Goal: Information Seeking & Learning: Learn about a topic

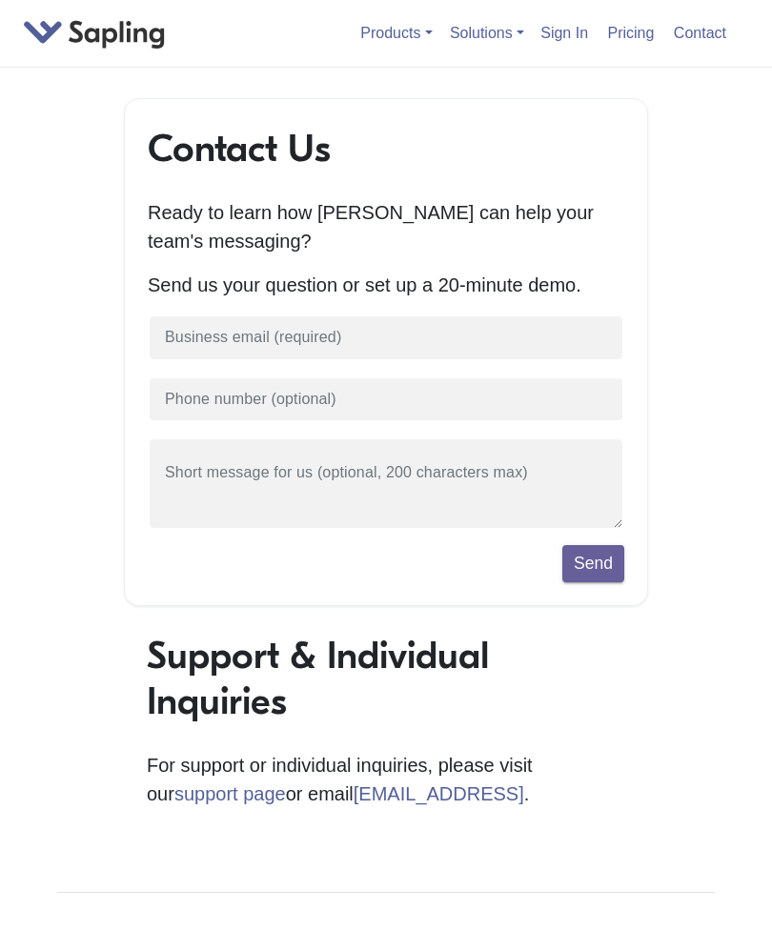
click at [704, 38] on link "Contact" at bounding box center [700, 32] width 68 height 31
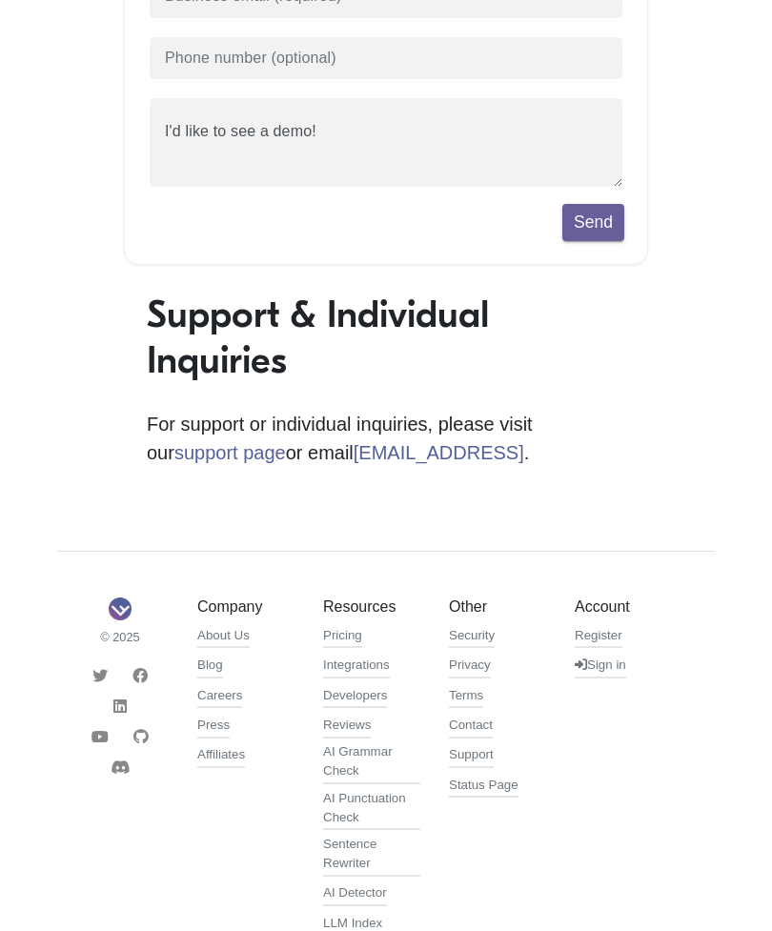
scroll to position [350, 0]
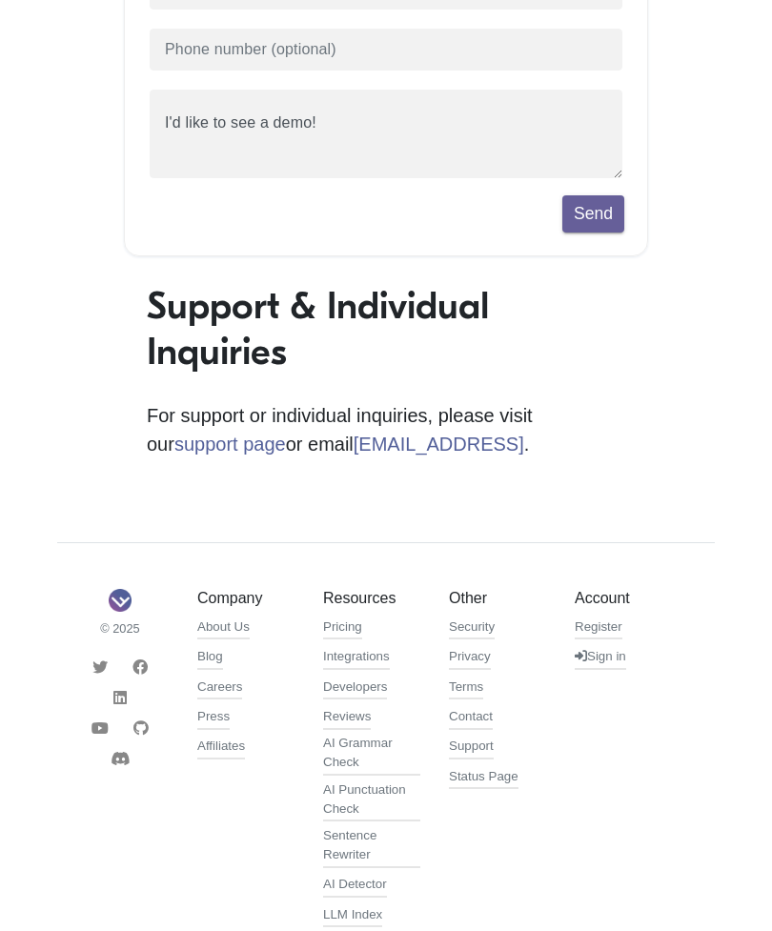
click at [482, 724] on link "Contact" at bounding box center [471, 718] width 44 height 23
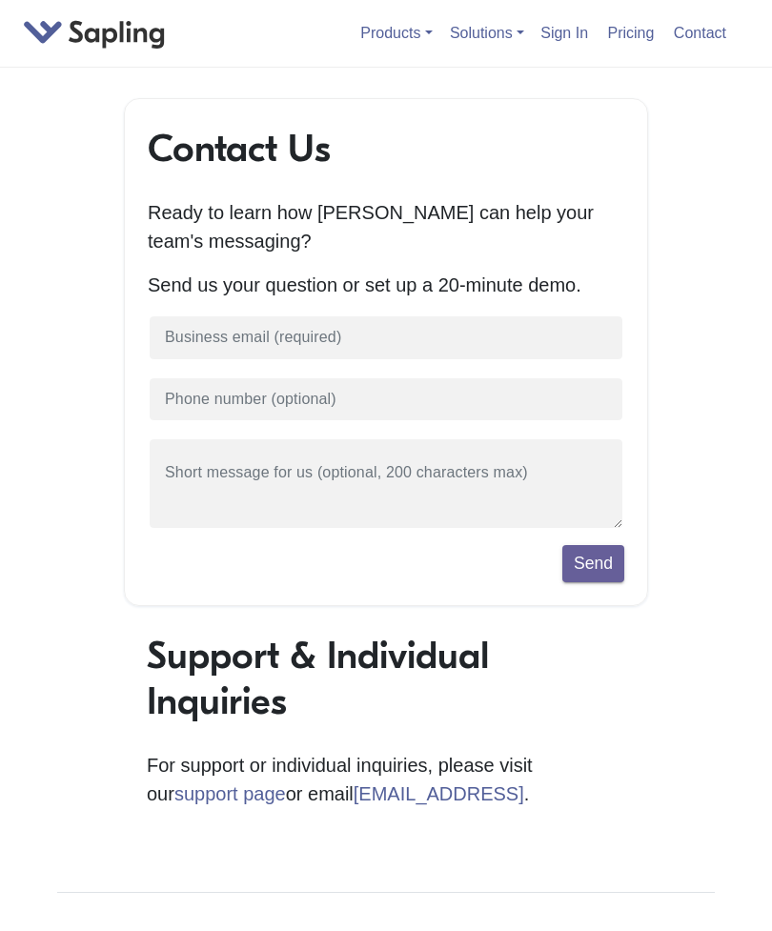
click at [717, 31] on link "Contact" at bounding box center [700, 32] width 68 height 31
click at [707, 35] on link "Contact" at bounding box center [700, 32] width 68 height 31
click at [709, 35] on link "Contact" at bounding box center [700, 32] width 68 height 31
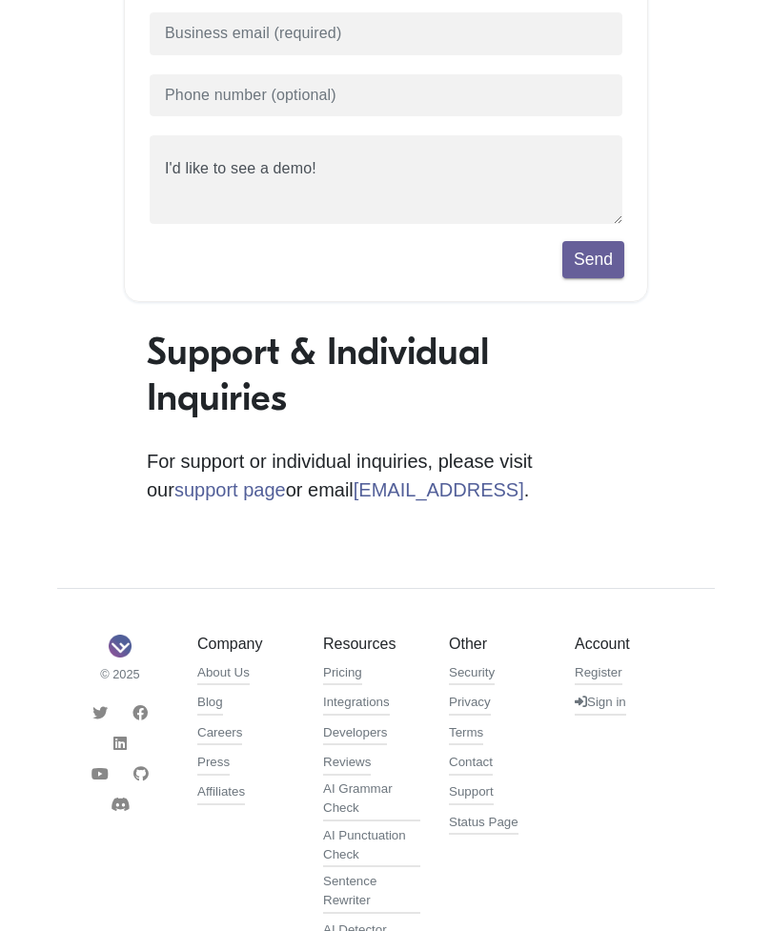
click at [491, 767] on link "Contact" at bounding box center [471, 764] width 44 height 23
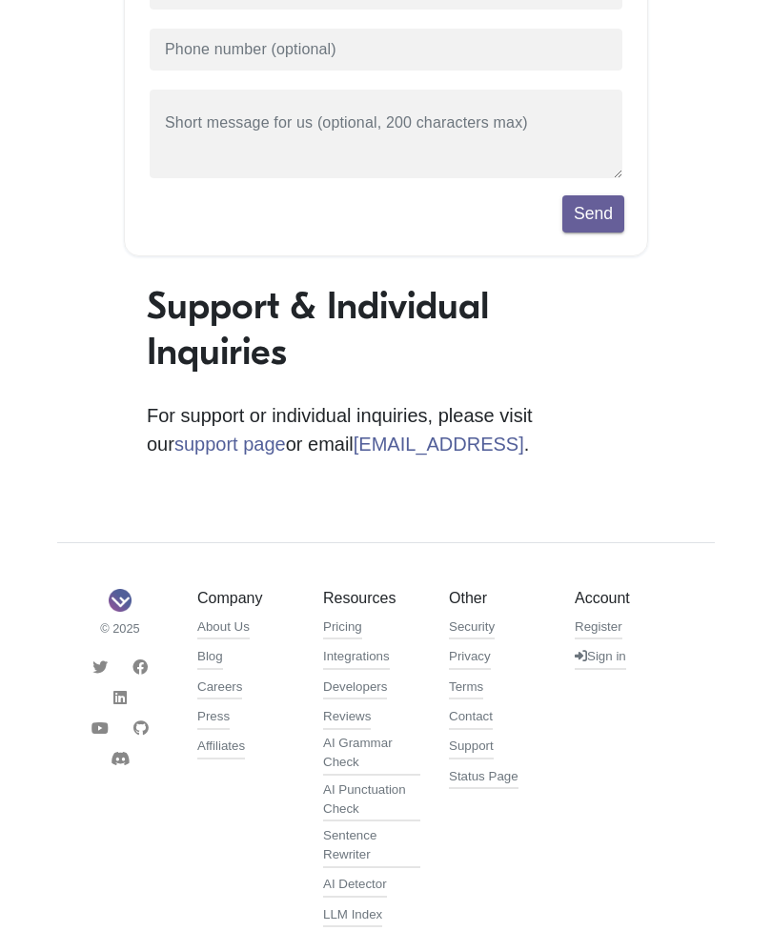
click at [488, 666] on link "Privacy" at bounding box center [470, 658] width 42 height 23
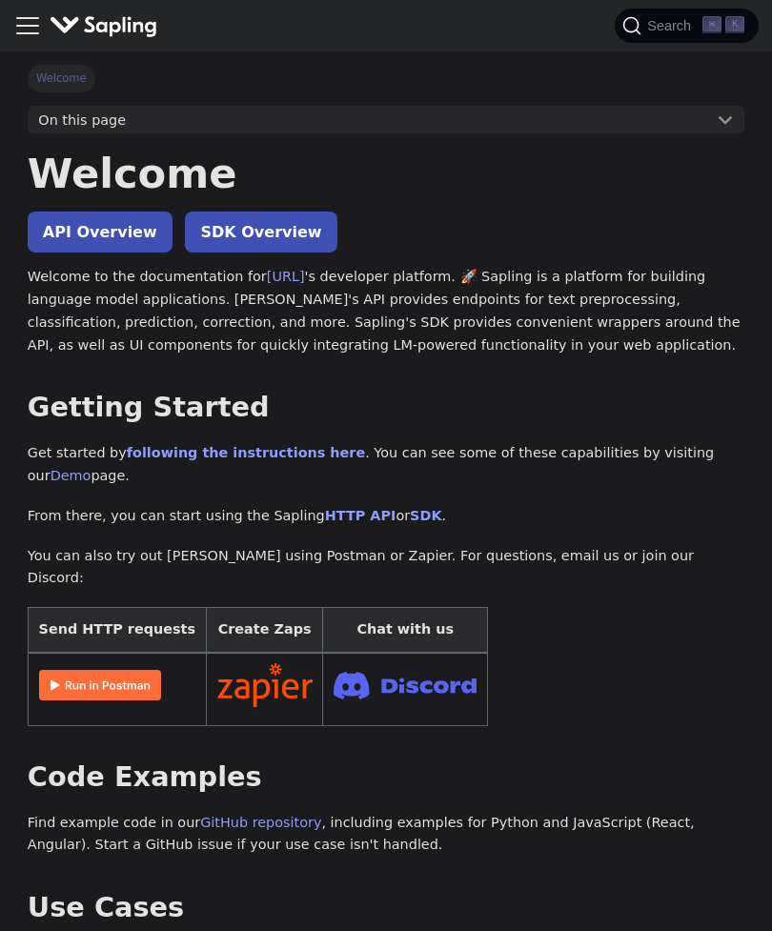
click at [14, 30] on icon "Toggle navigation bar" at bounding box center [27, 25] width 29 height 29
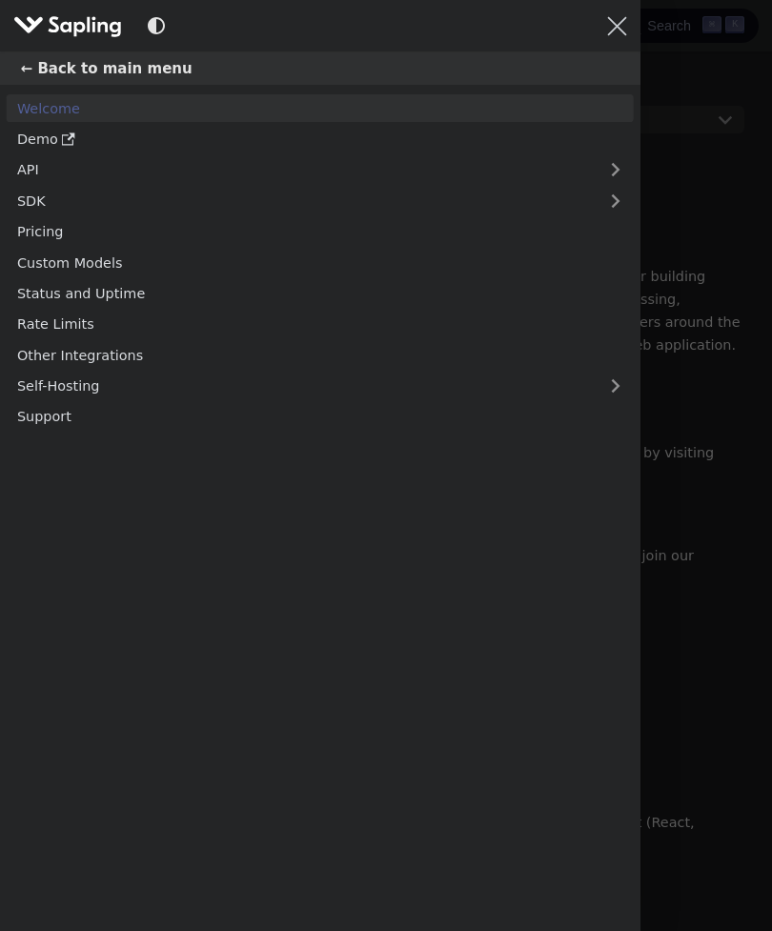
click at [161, 417] on link "Support" at bounding box center [320, 417] width 627 height 28
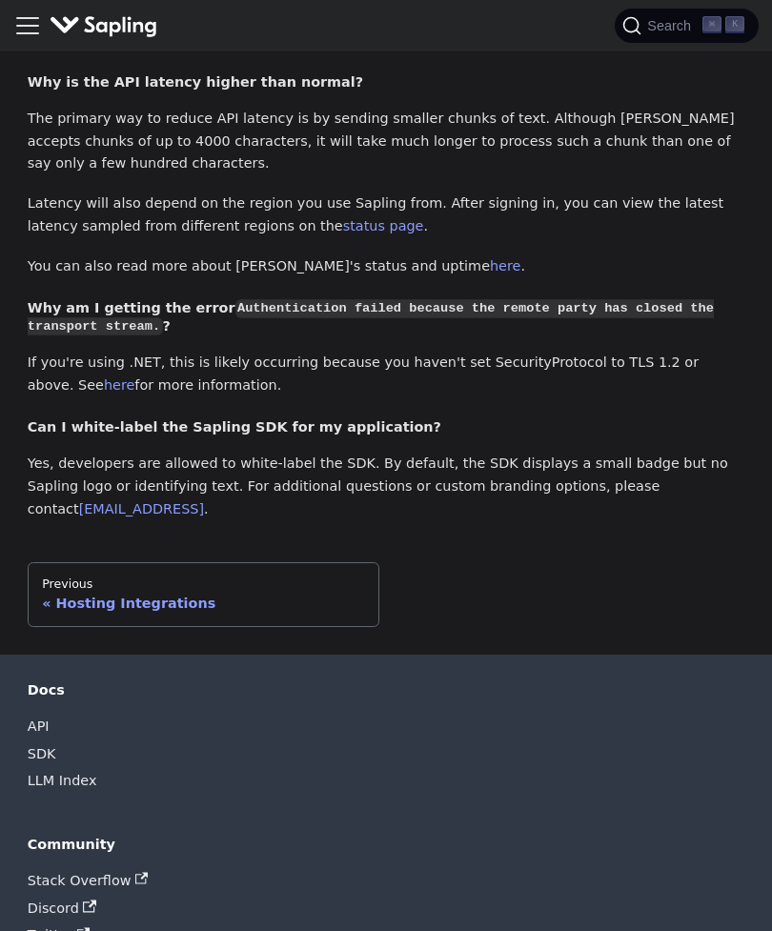
scroll to position [1080, 0]
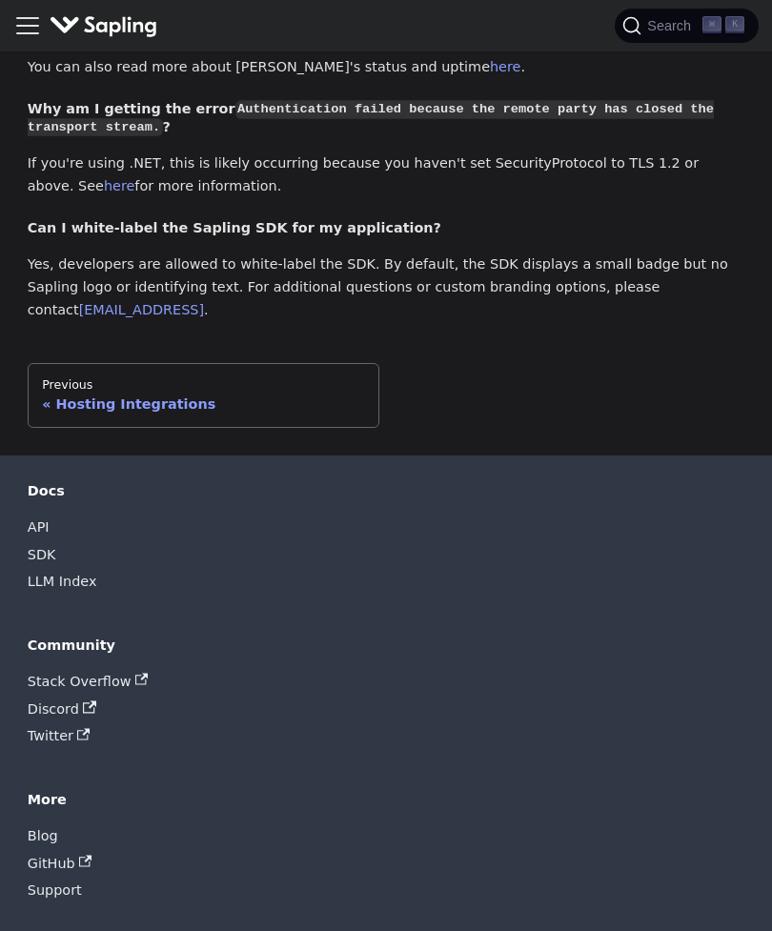
click at [25, 37] on icon "Toggle navigation bar" at bounding box center [27, 25] width 29 height 29
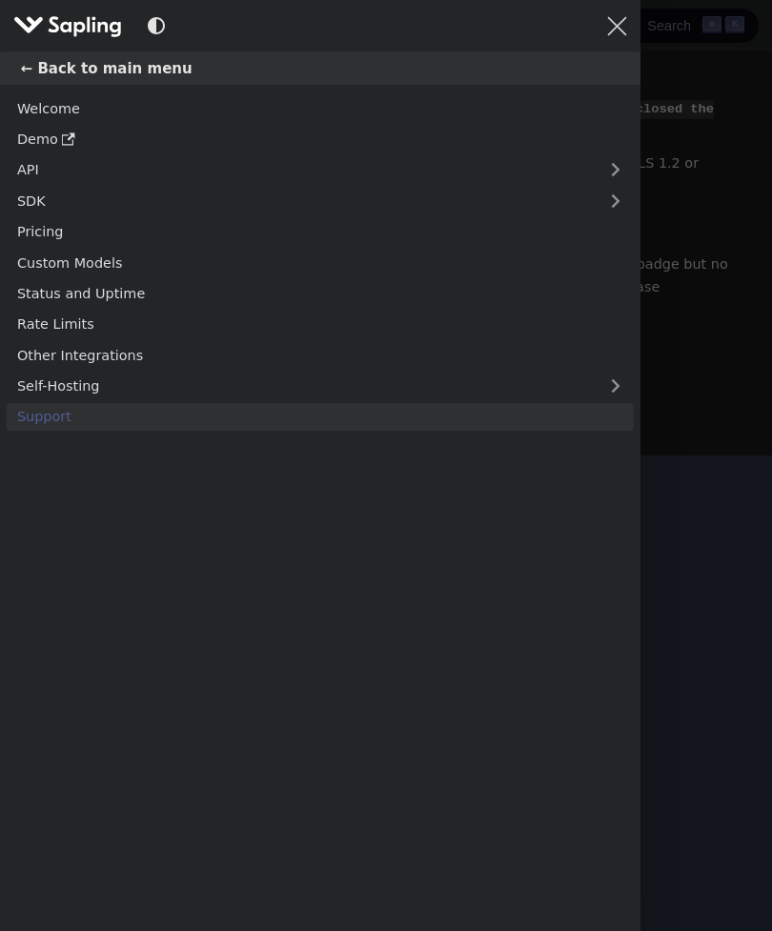
click at [292, 109] on link "Welcome" at bounding box center [320, 108] width 627 height 28
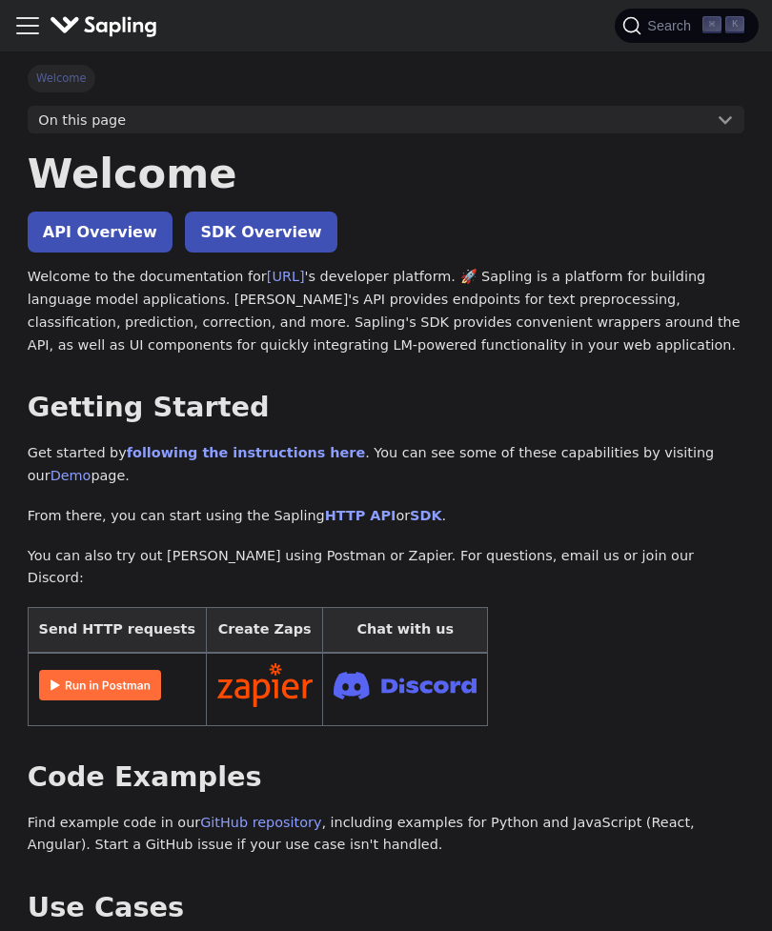
click at [129, 223] on link "API Overview" at bounding box center [100, 232] width 145 height 41
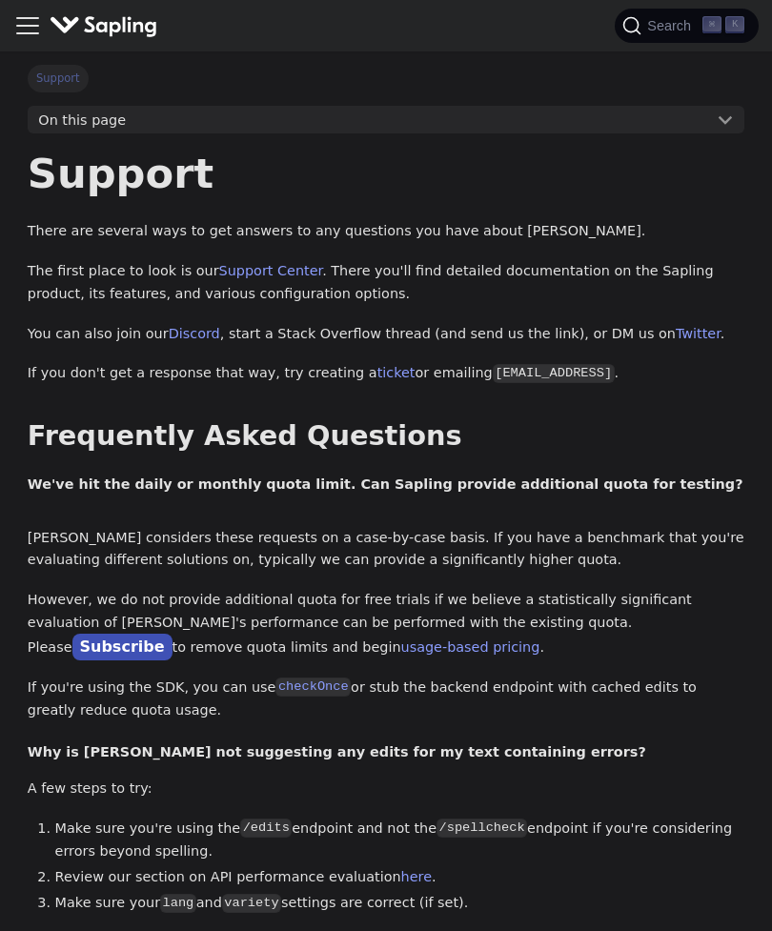
click at [570, 18] on div "Docs Demo" at bounding box center [385, 26] width 744 height 38
